Goal: Complete application form

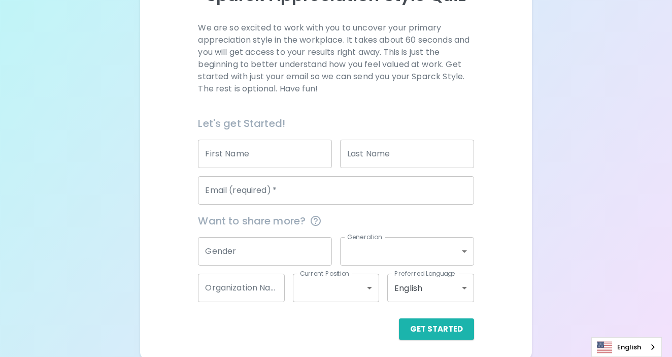
scroll to position [139, 0]
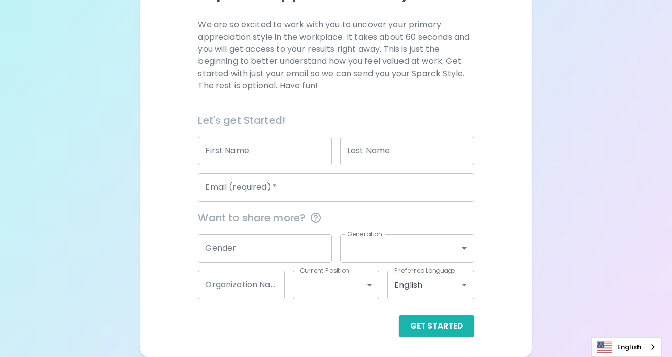
click at [260, 156] on input "First Name" at bounding box center [265, 151] width 134 height 28
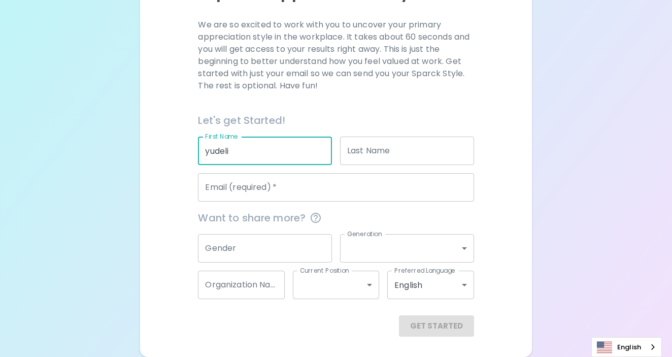
type input "yudeli"
click at [367, 160] on input "Last Name" at bounding box center [407, 151] width 134 height 28
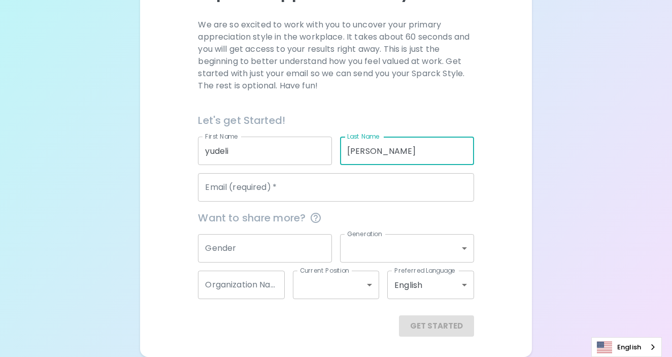
type input "[PERSON_NAME]"
click at [328, 182] on input "Email (required)   *" at bounding box center [336, 187] width 276 height 28
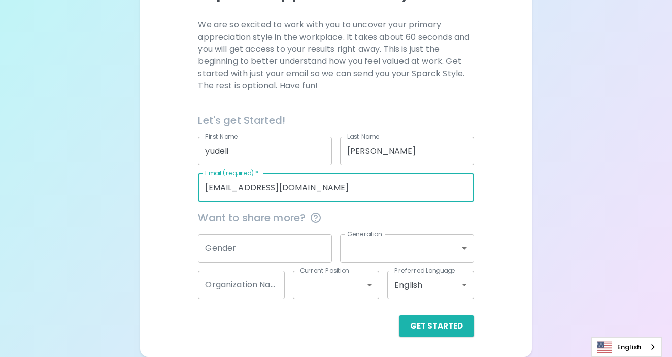
type input "[EMAIL_ADDRESS][DOMAIN_NAME]"
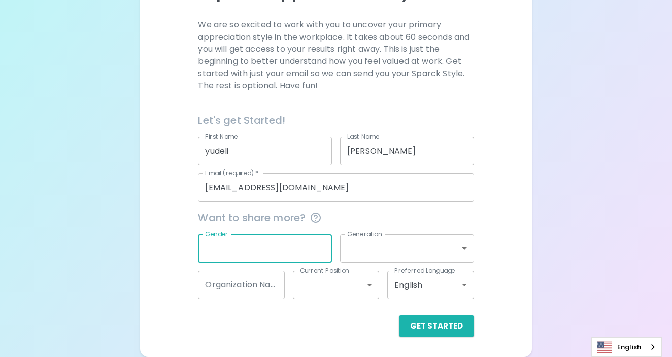
click at [313, 247] on input "Gender" at bounding box center [265, 248] width 134 height 28
type input "[DEMOGRAPHIC_DATA]"
click at [412, 243] on body "Sparck Appreciation Style Quiz We are so excited to work with you to uncover yo…" at bounding box center [336, 109] width 672 height 496
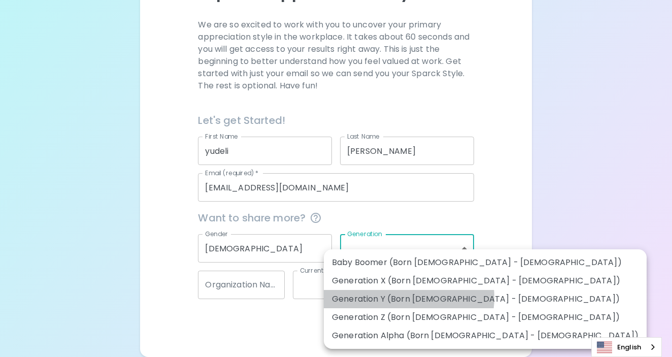
click at [408, 297] on li "Generation Y (Born [DEMOGRAPHIC_DATA] - [DEMOGRAPHIC_DATA])" at bounding box center [485, 299] width 323 height 18
type input "generation_y"
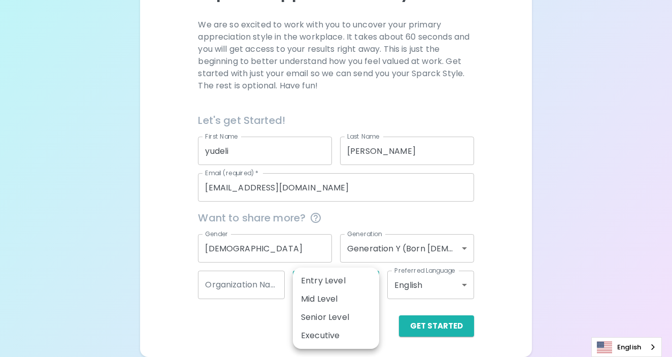
click at [342, 291] on body "Sparck Appreciation Style Quiz We are so excited to work with you to uncover yo…" at bounding box center [336, 109] width 672 height 496
click at [338, 313] on li "Senior Level" at bounding box center [336, 317] width 86 height 18
type input "senior_level"
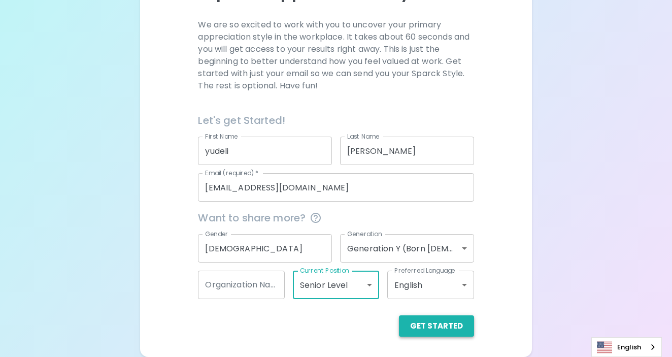
click at [421, 324] on button "Get Started" at bounding box center [436, 325] width 75 height 21
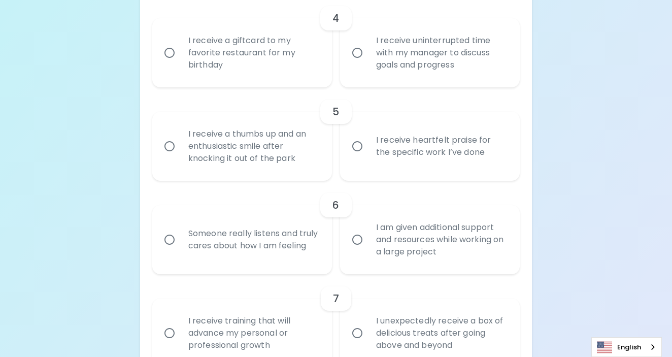
scroll to position [542, 0]
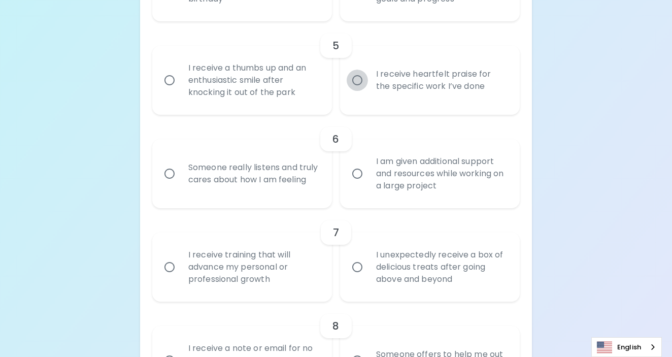
click at [359, 80] on input "I receive heartfelt praise for the specific work I’ve done" at bounding box center [357, 80] width 21 height 21
radio input "true"
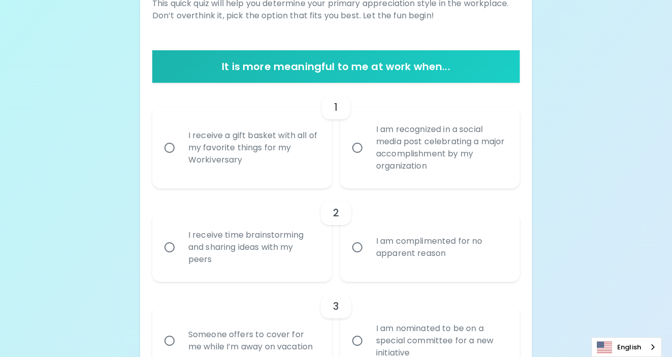
scroll to position [160, 0]
click at [377, 156] on div "I am recognized in a social media post celebrating a major accomplishment by my…" at bounding box center [441, 148] width 146 height 73
click at [368, 156] on input "I am recognized in a social media post celebrating a major accomplishment by my…" at bounding box center [357, 148] width 21 height 21
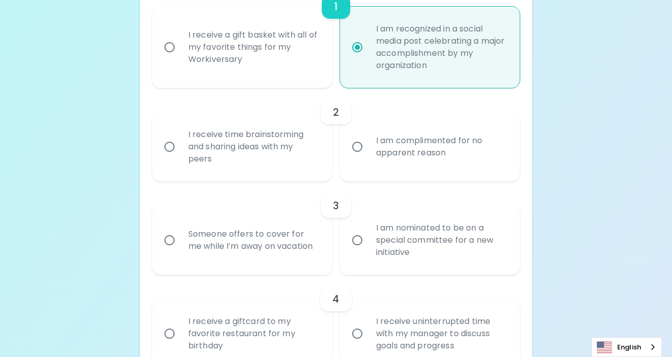
scroll to position [262, 0]
radio input "true"
click at [226, 156] on div "I receive time brainstorming and sharing ideas with my peers" at bounding box center [253, 145] width 146 height 61
click at [180, 156] on input "I receive time brainstorming and sharing ideas with my peers" at bounding box center [169, 145] width 21 height 21
radio input "false"
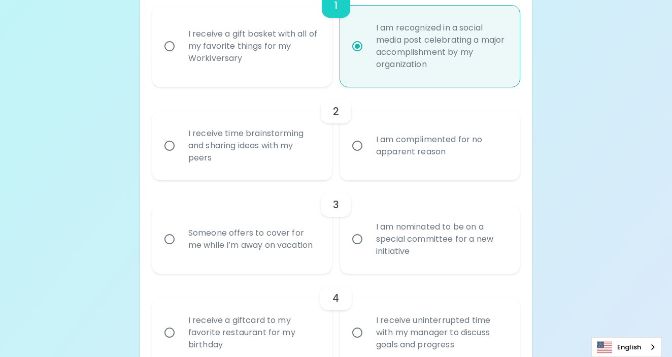
radio input "true"
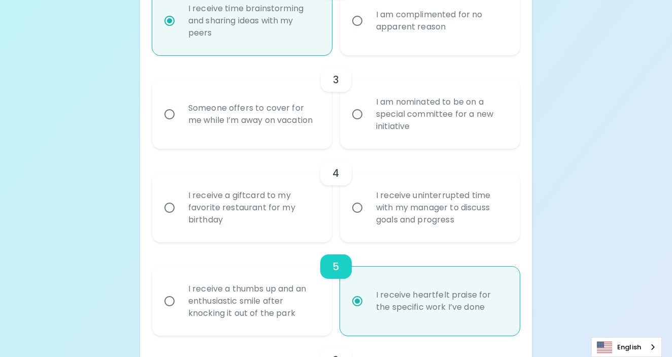
scroll to position [388, 0]
radio input "true"
click at [356, 116] on input "I am nominated to be on a special committee for a new initiative" at bounding box center [357, 113] width 21 height 21
radio input "false"
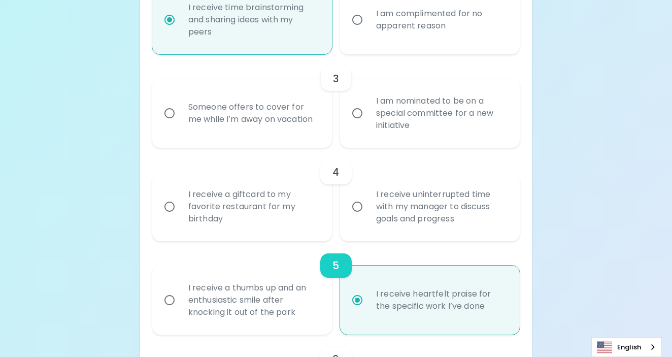
radio input "true"
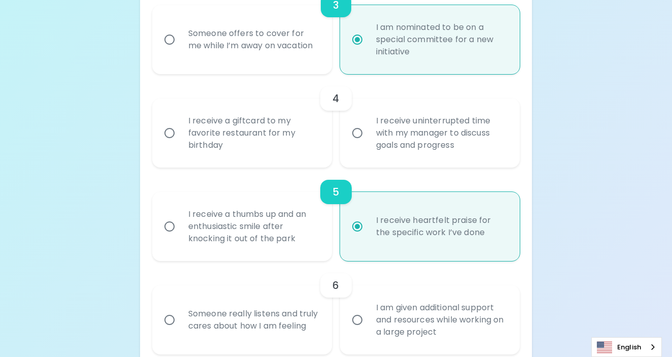
scroll to position [469, 0]
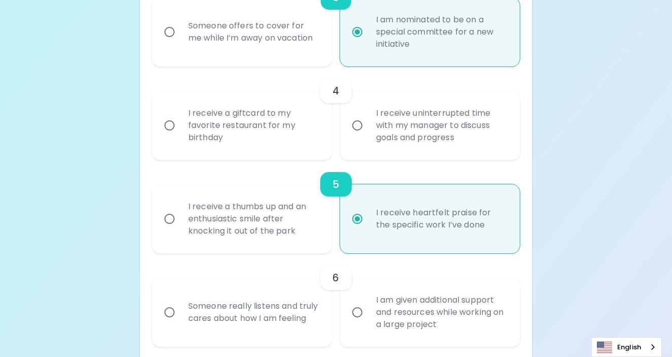
radio input "true"
click at [369, 127] on div "I receive uninterrupted time with my manager to discuss goals and progress" at bounding box center [441, 125] width 146 height 61
click at [368, 127] on input "I receive uninterrupted time with my manager to discuss goals and progress" at bounding box center [357, 125] width 21 height 21
radio input "false"
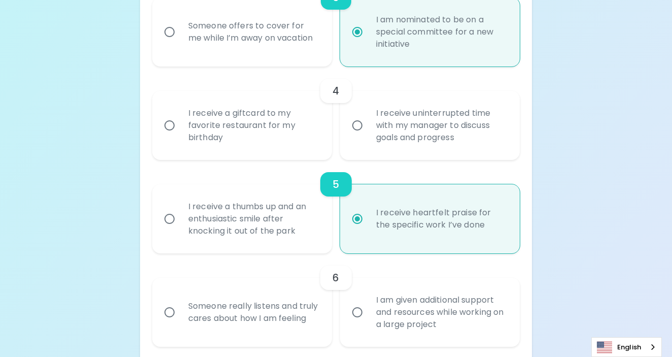
radio input "false"
radio input "true"
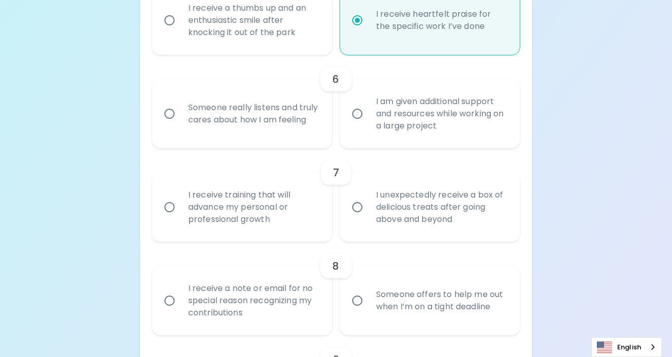
scroll to position [680, 0]
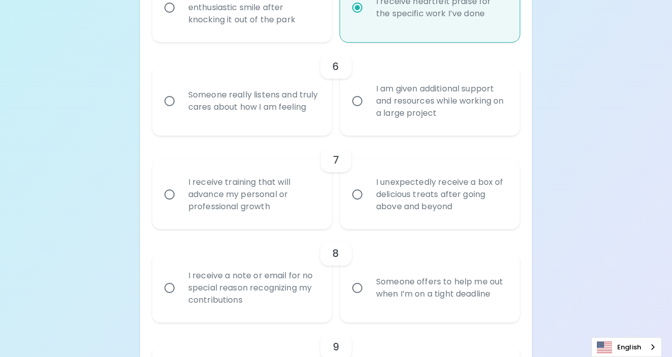
radio input "true"
click at [281, 114] on div "Someone really listens and truly cares about how I am feeling" at bounding box center [253, 101] width 146 height 49
click at [180, 112] on input "Someone really listens and truly cares about how I am feeling" at bounding box center [169, 100] width 21 height 21
radio input "false"
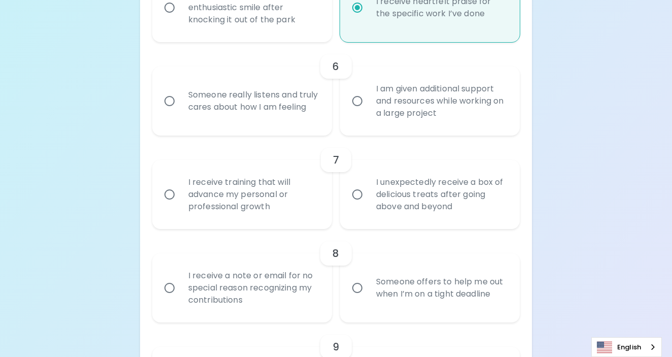
radio input "false"
radio input "true"
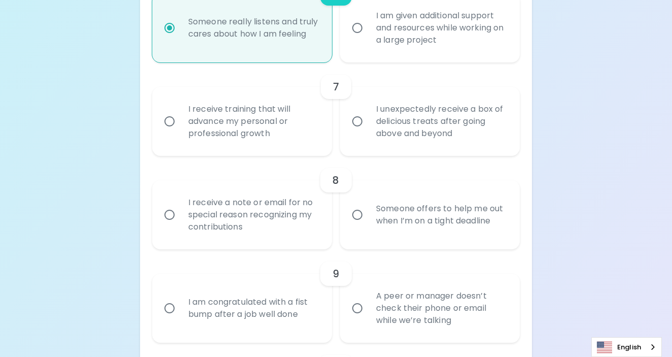
scroll to position [761, 0]
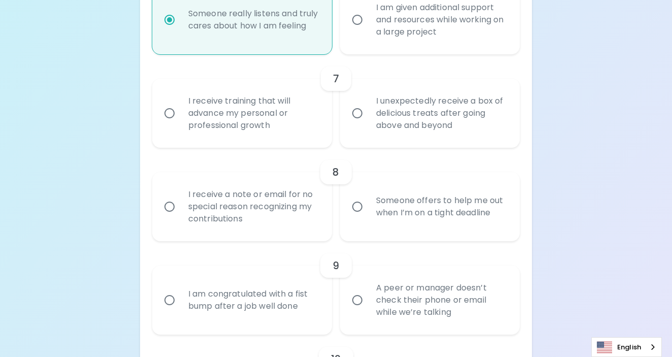
radio input "true"
click at [282, 131] on div "I receive training that will advance my personal or professional growth" at bounding box center [253, 113] width 146 height 61
click at [180, 124] on input "I receive training that will advance my personal or professional growth" at bounding box center [169, 113] width 21 height 21
radio input "false"
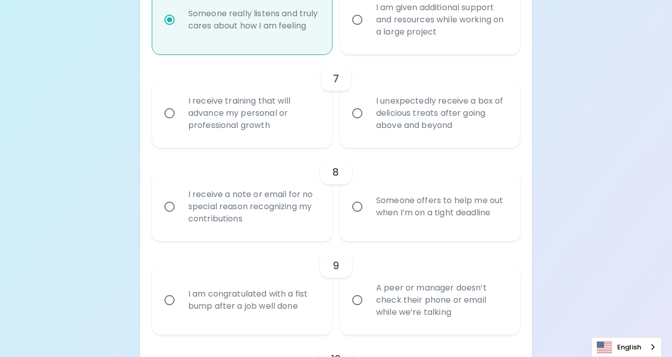
radio input "false"
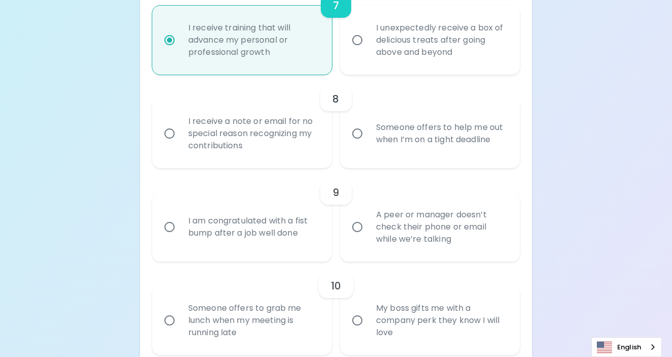
scroll to position [842, 0]
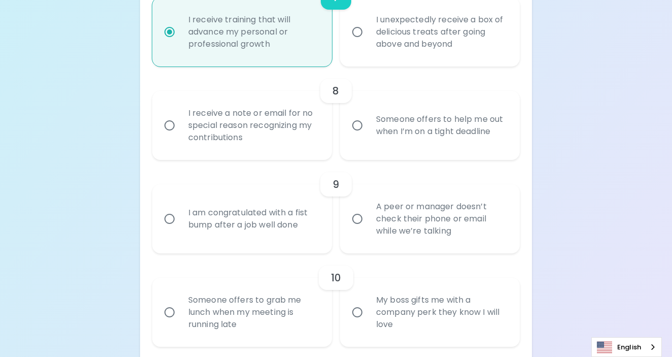
radio input "true"
click at [282, 132] on div "I receive a note or email for no special reason recognizing my contributions" at bounding box center [253, 125] width 146 height 61
click at [180, 132] on input "I receive a note or email for no special reason recognizing my contributions" at bounding box center [169, 125] width 21 height 21
radio input "false"
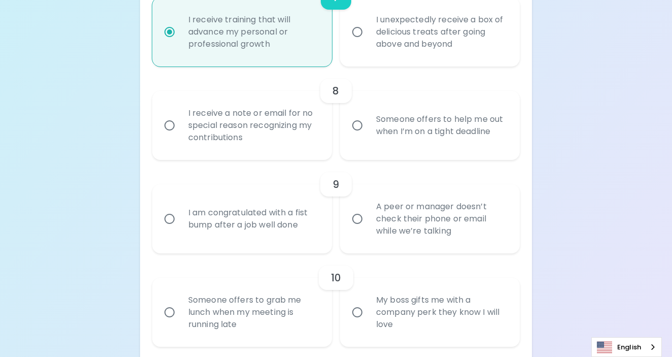
radio input "false"
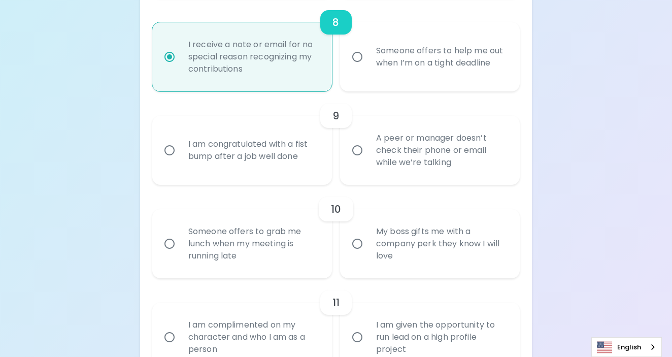
scroll to position [924, 0]
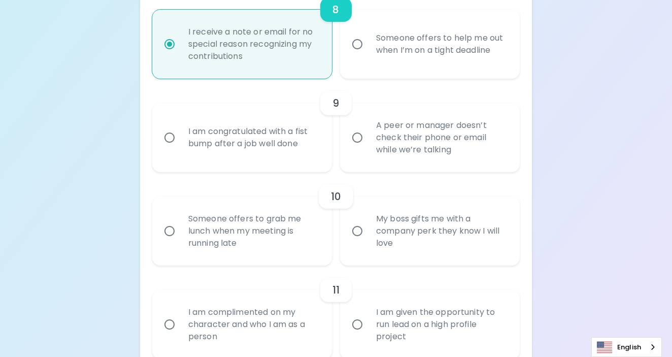
radio input "true"
click at [377, 154] on div "A peer or manager doesn’t check their phone or email while we’re talking" at bounding box center [441, 137] width 146 height 61
click at [368, 148] on input "A peer or manager doesn’t check their phone or email while we’re talking" at bounding box center [357, 137] width 21 height 21
radio input "false"
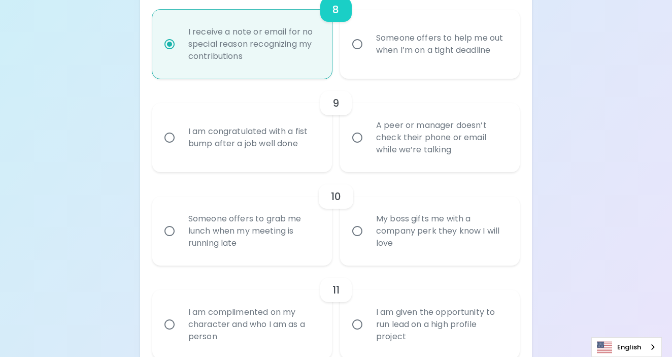
radio input "false"
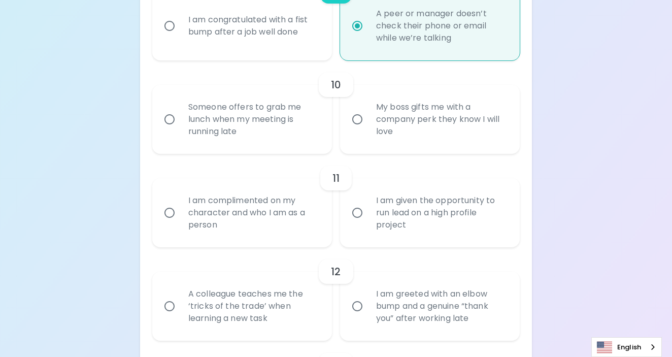
scroll to position [1038, 0]
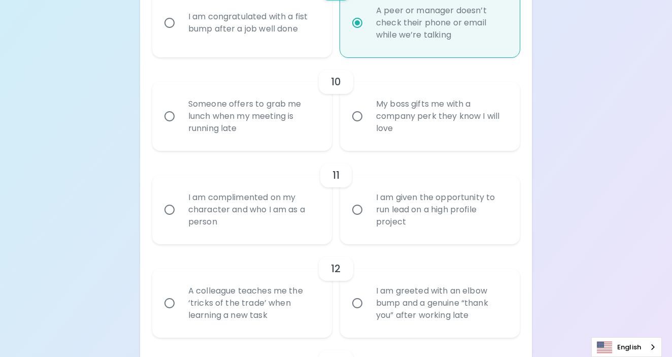
radio input "true"
click at [284, 132] on div "Someone offers to grab me lunch when my meeting is running late" at bounding box center [253, 116] width 146 height 61
click at [180, 127] on input "Someone offers to grab me lunch when my meeting is running late" at bounding box center [169, 116] width 21 height 21
radio input "false"
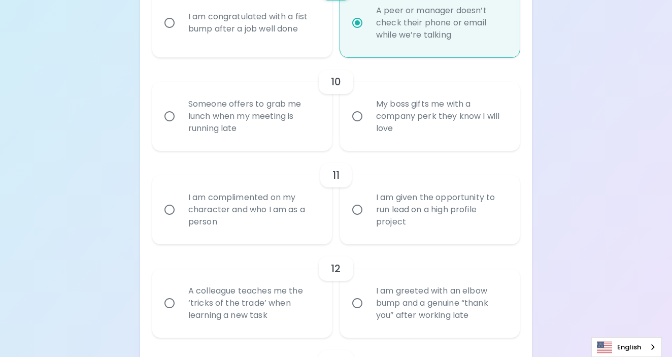
radio input "false"
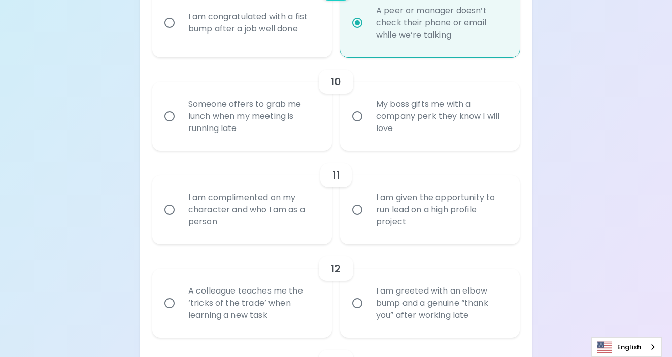
radio input "false"
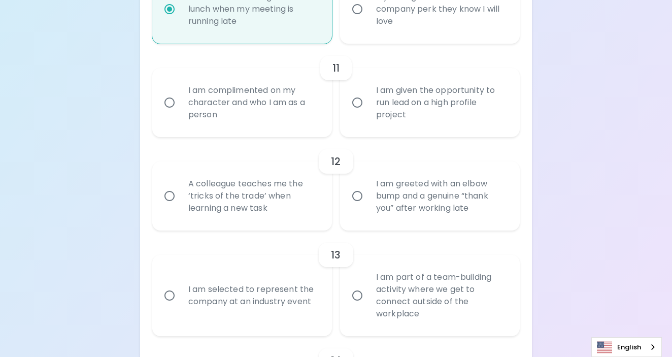
radio input "true"
click at [280, 114] on div "I am complimented on my character and who I am as a person" at bounding box center [253, 102] width 146 height 61
click at [180, 113] on input "I am complimented on my character and who I am as a person" at bounding box center [169, 102] width 21 height 21
radio input "false"
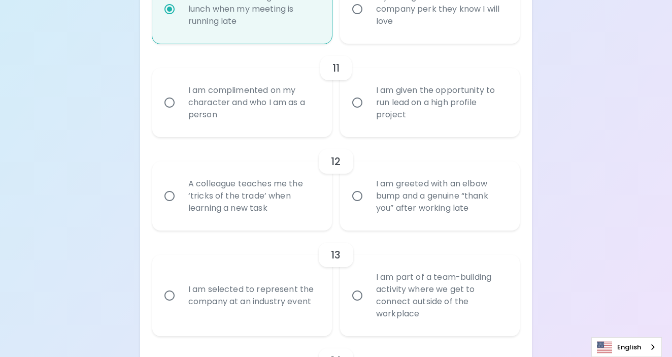
radio input "false"
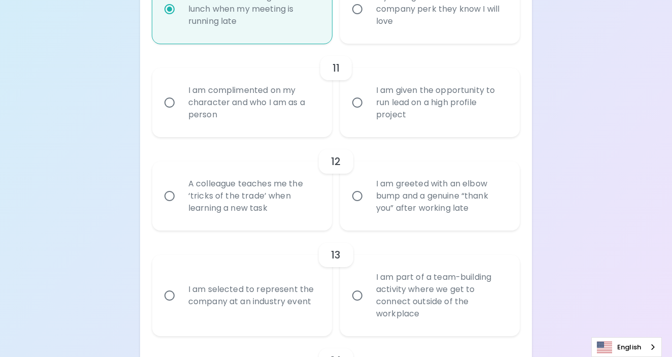
radio input "false"
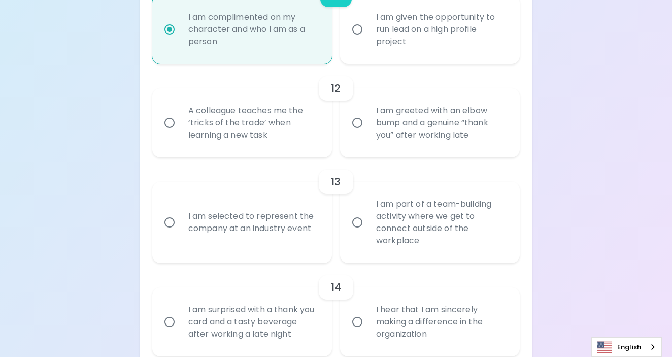
scroll to position [1226, 0]
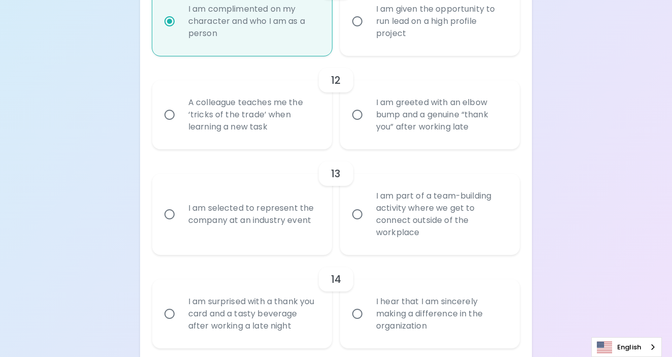
radio input "true"
click at [397, 14] on div "I am given the opportunity to run lead on a high profile project" at bounding box center [441, 21] width 146 height 61
click at [368, 14] on input "I am given the opportunity to run lead on a high profile project" at bounding box center [357, 21] width 21 height 21
radio input "false"
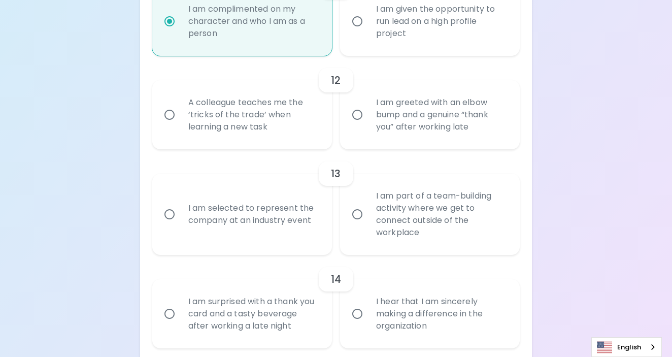
radio input "false"
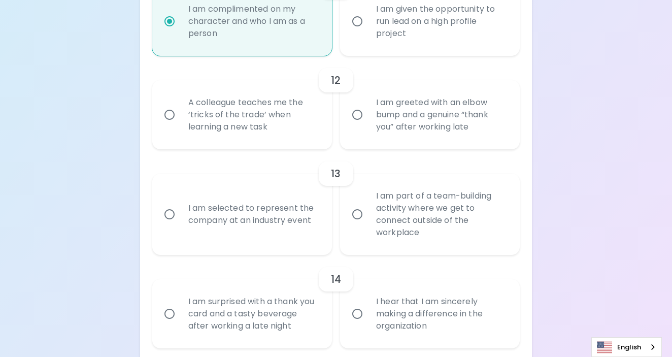
radio input "false"
radio input "true"
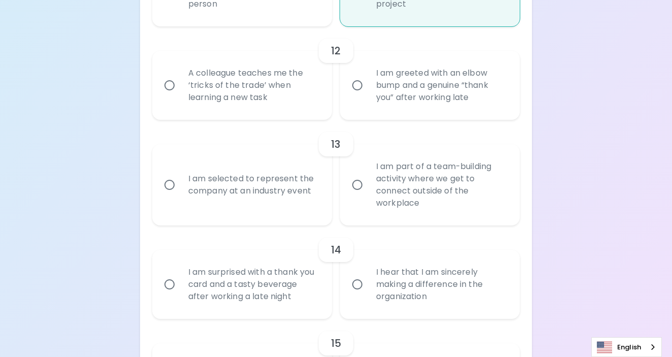
scroll to position [1259, 0]
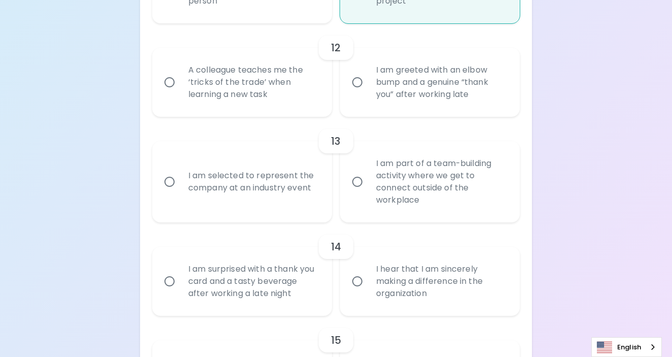
radio input "true"
click at [280, 88] on div "A colleague teaches me the ‘tricks of the trade’ when learning a new task" at bounding box center [253, 82] width 146 height 61
click at [180, 88] on input "A colleague teaches me the ‘tricks of the trade’ when learning a new task" at bounding box center [169, 82] width 21 height 21
radio input "false"
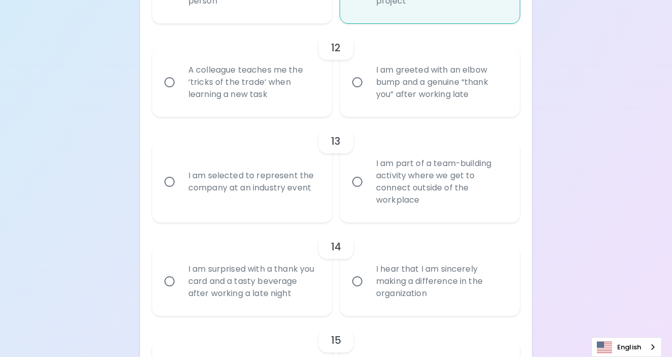
radio input "false"
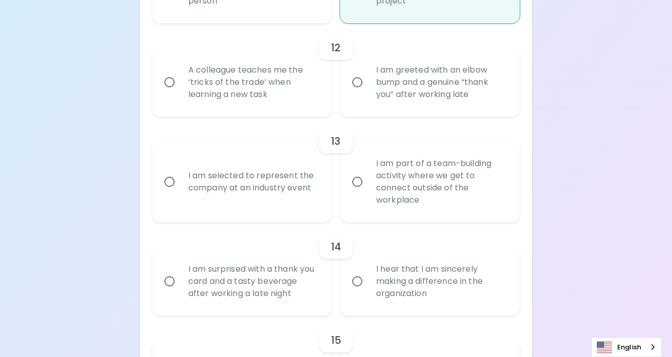
radio input "false"
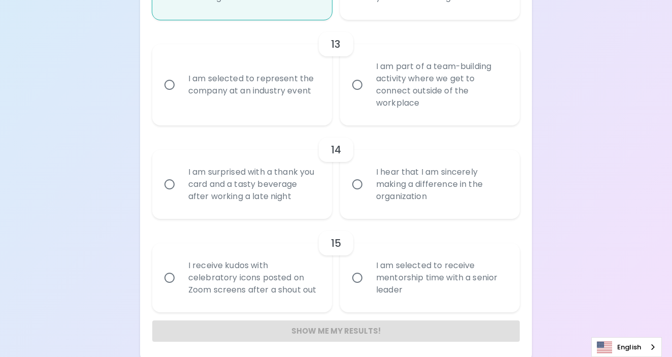
scroll to position [1358, 0]
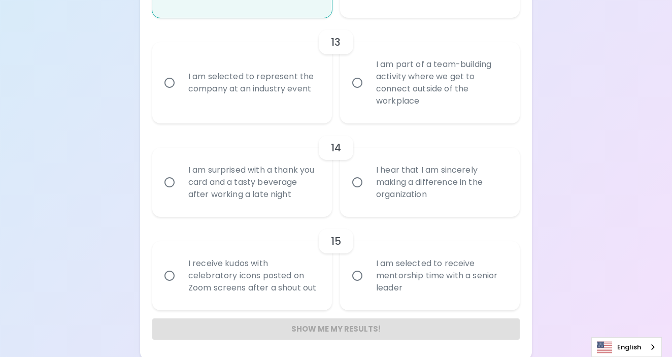
radio input "true"
click at [283, 105] on div "I am selected to represent the company at an industry event" at bounding box center [253, 82] width 146 height 49
click at [180, 93] on input "I am selected to represent the company at an industry event" at bounding box center [169, 82] width 21 height 21
radio input "false"
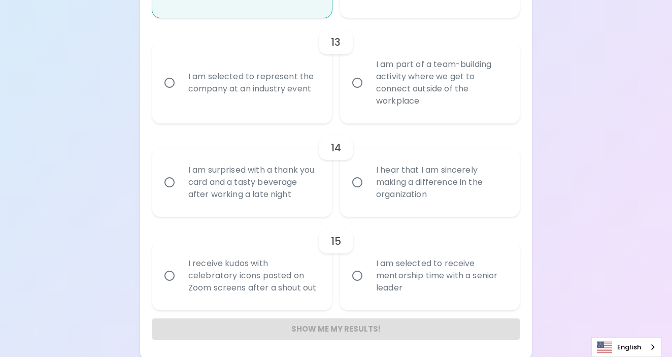
radio input "false"
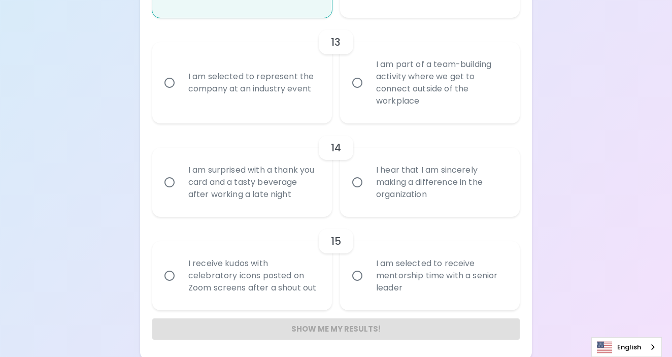
radio input "false"
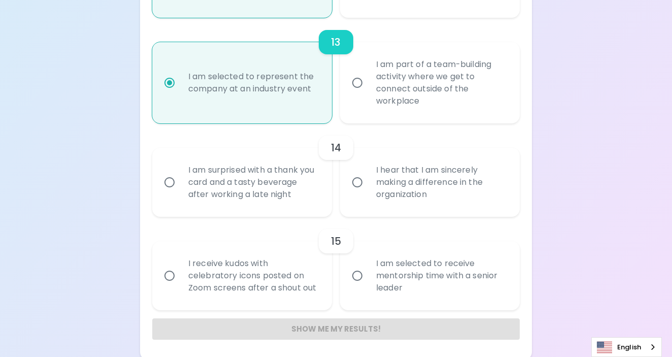
scroll to position [1361, 0]
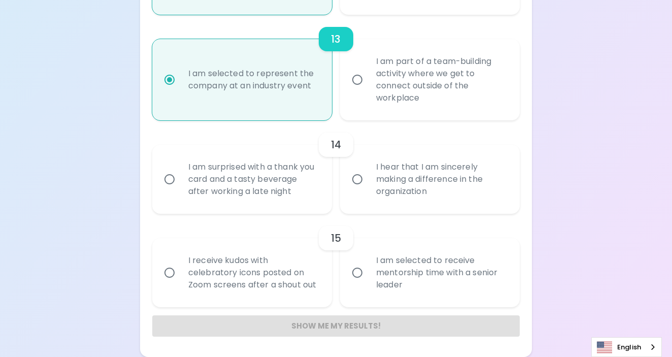
radio input "true"
click at [415, 185] on div "I hear that I am sincerely making a difference in the organization" at bounding box center [441, 179] width 146 height 61
click at [368, 185] on input "I hear that I am sincerely making a difference in the organization" at bounding box center [357, 178] width 21 height 21
radio input "false"
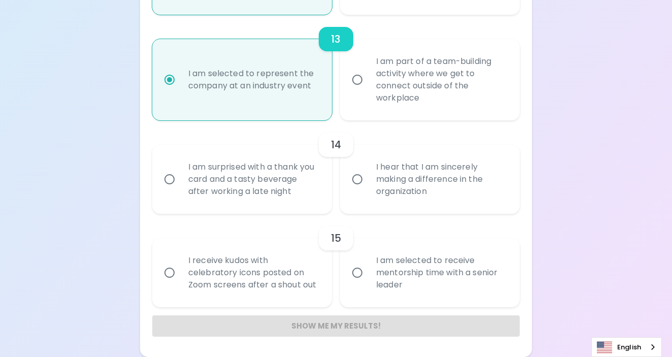
radio input "false"
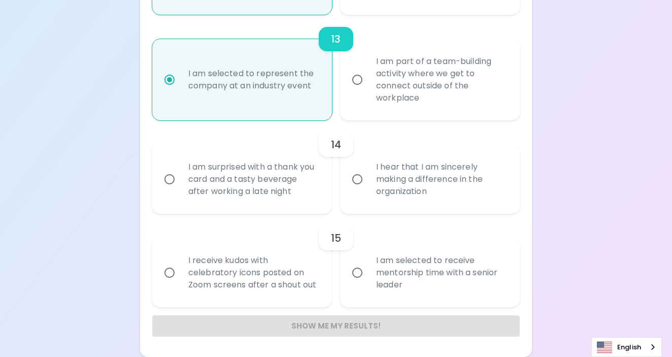
radio input "false"
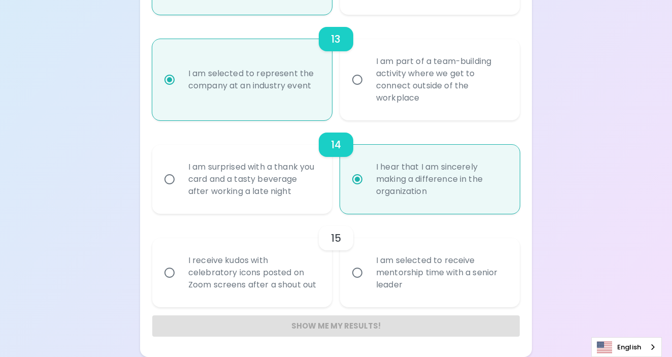
radio input "true"
click at [361, 287] on label "I am selected to receive mentorship time with a senior leader" at bounding box center [424, 272] width 180 height 69
click at [361, 283] on input "I am selected to receive mentorship time with a senior leader" at bounding box center [357, 272] width 21 height 21
radio input "false"
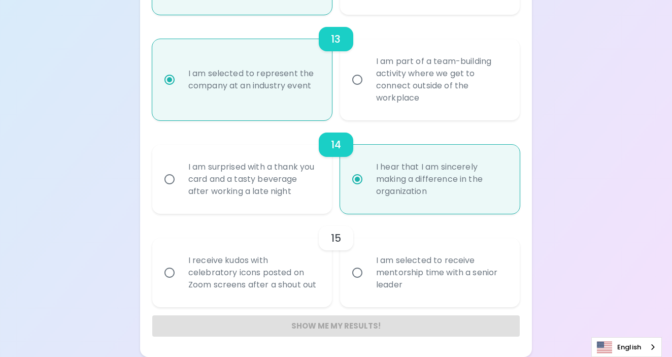
radio input "false"
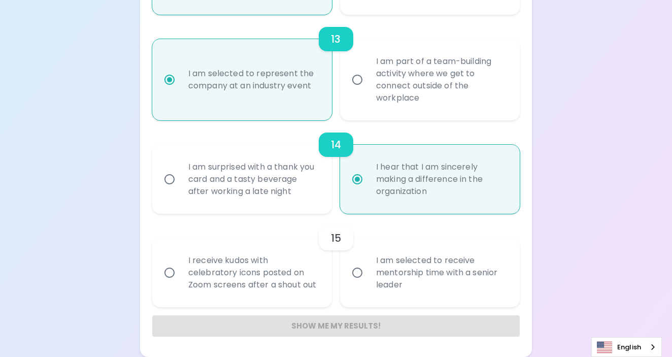
radio input "false"
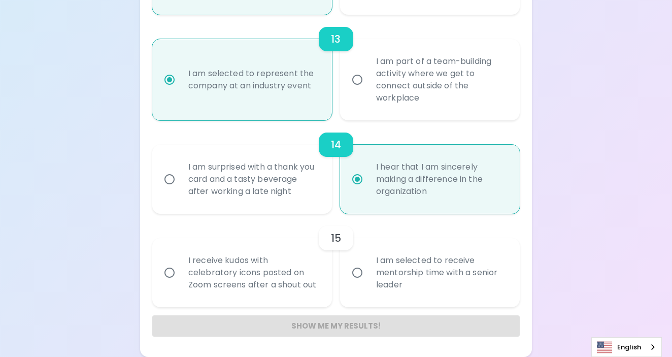
radio input "false"
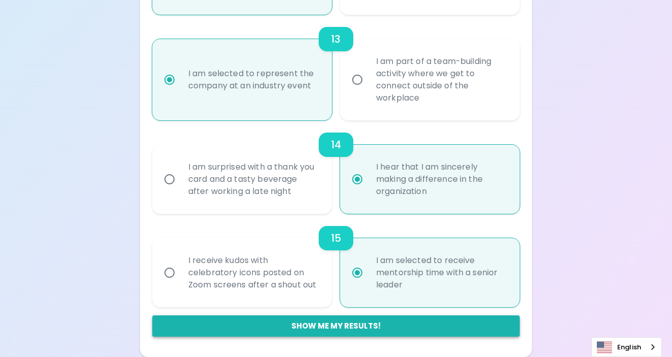
radio input "true"
click at [347, 321] on button "Show me my results!" at bounding box center [335, 325] width 367 height 21
radio input "false"
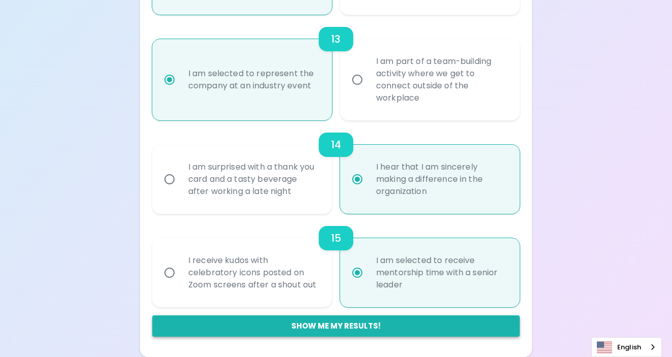
radio input "false"
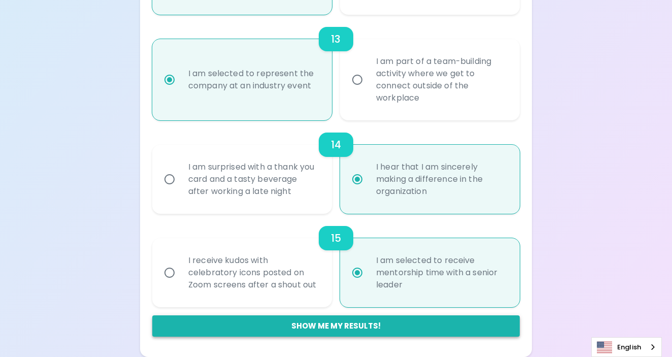
radio input "false"
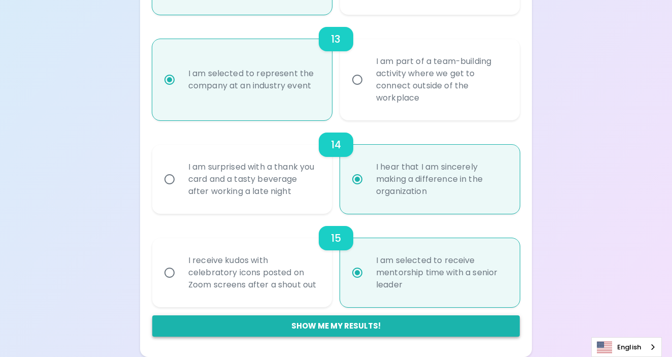
radio input "false"
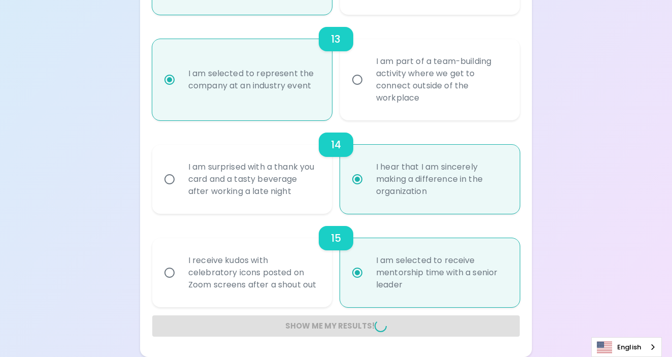
radio input "false"
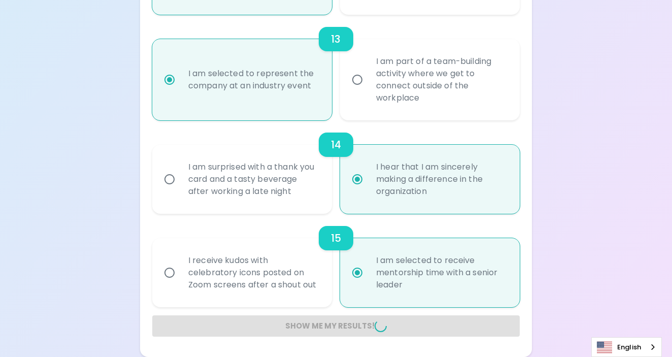
radio input "false"
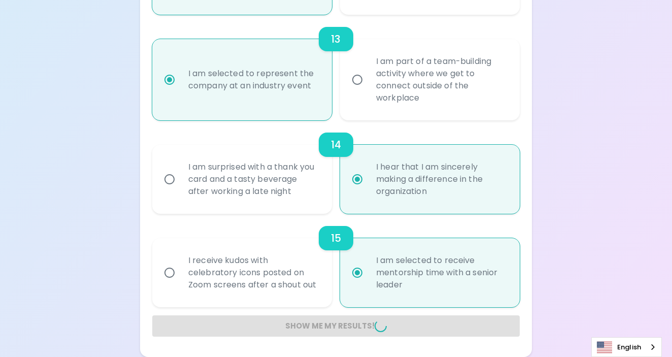
radio input "false"
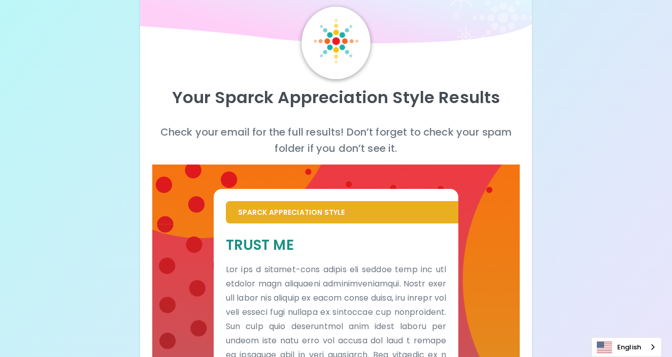
scroll to position [35, 0]
